Goal: Navigation & Orientation: Find specific page/section

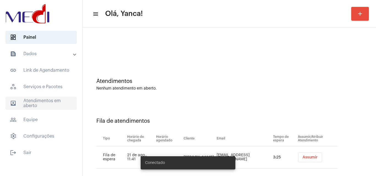
click at [53, 100] on span "outbox_outline Atendimentos em aberto" at bounding box center [40, 103] width 71 height 13
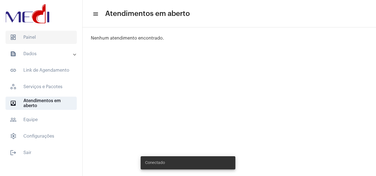
click at [45, 35] on span "dashboard Painel" at bounding box center [40, 37] width 71 height 13
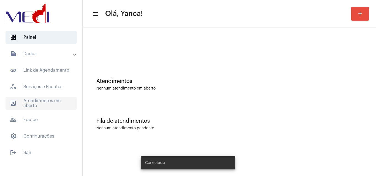
click at [41, 104] on span "outbox_outline Atendimentos em aberto" at bounding box center [40, 103] width 71 height 13
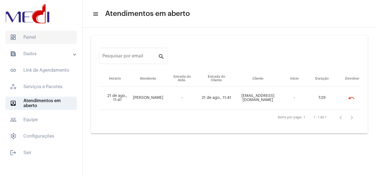
click at [26, 40] on span "dashboard Painel" at bounding box center [40, 37] width 71 height 13
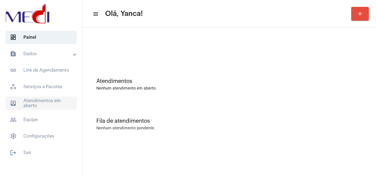
click at [38, 106] on span "outbox_outline Atendimentos em aberto" at bounding box center [40, 103] width 71 height 13
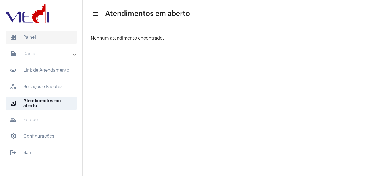
click at [57, 36] on span "dashboard Painel" at bounding box center [40, 37] width 71 height 13
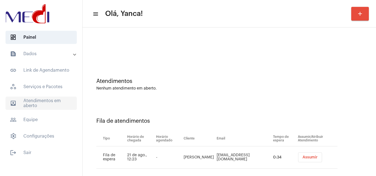
click at [60, 104] on span "outbox_outline Atendimentos em aberto" at bounding box center [40, 103] width 71 height 13
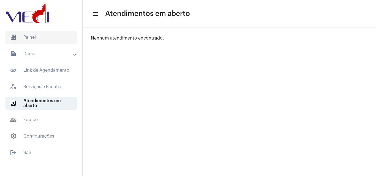
click at [56, 39] on span "dashboard Painel" at bounding box center [40, 37] width 71 height 13
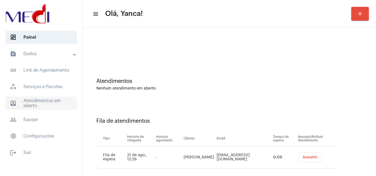
click at [51, 103] on span "outbox_outline Atendimentos em aberto" at bounding box center [40, 103] width 71 height 13
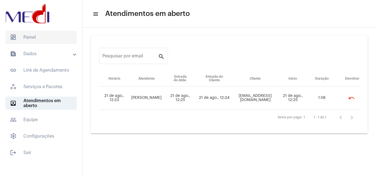
click at [53, 37] on span "dashboard Painel" at bounding box center [40, 37] width 71 height 13
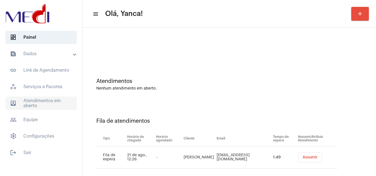
click at [47, 108] on span "outbox_outline Atendimentos em aberto" at bounding box center [40, 103] width 71 height 13
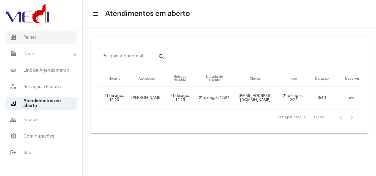
click at [43, 39] on span "dashboard Painel" at bounding box center [40, 37] width 71 height 13
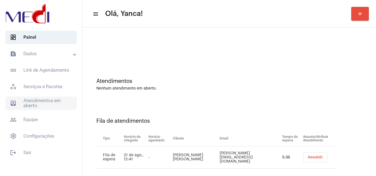
click at [59, 104] on span "outbox_outline Atendimentos em aberto" at bounding box center [40, 103] width 71 height 13
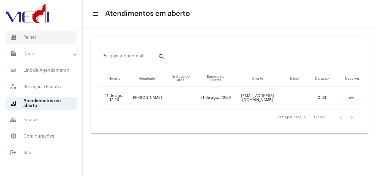
click at [45, 40] on span "dashboard Painel" at bounding box center [40, 37] width 71 height 13
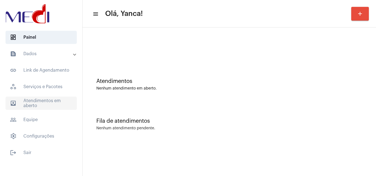
click at [50, 101] on span "outbox_outline Atendimentos em aberto" at bounding box center [40, 103] width 71 height 13
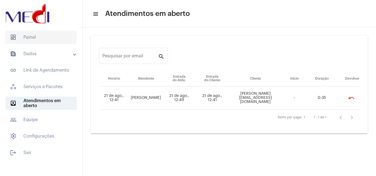
click at [38, 38] on span "dashboard Painel" at bounding box center [40, 37] width 71 height 13
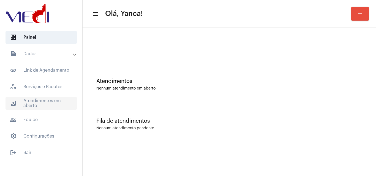
click at [41, 106] on span "outbox_outline Atendimentos em aberto" at bounding box center [40, 103] width 71 height 13
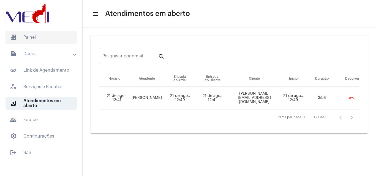
click at [43, 37] on span "dashboard Painel" at bounding box center [40, 37] width 71 height 13
